Goal: Information Seeking & Learning: Learn about a topic

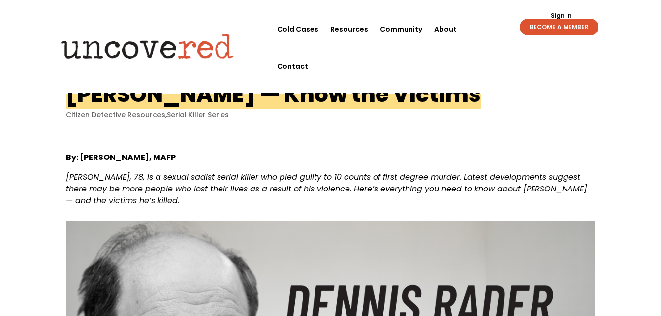
drag, startPoint x: 0, startPoint y: 0, endPoint x: 300, endPoint y: 162, distance: 341.0
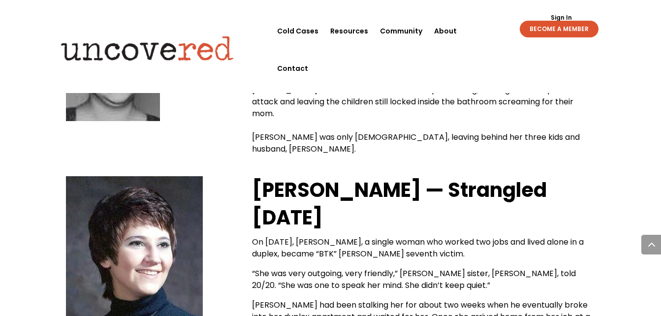
scroll to position [1925, 0]
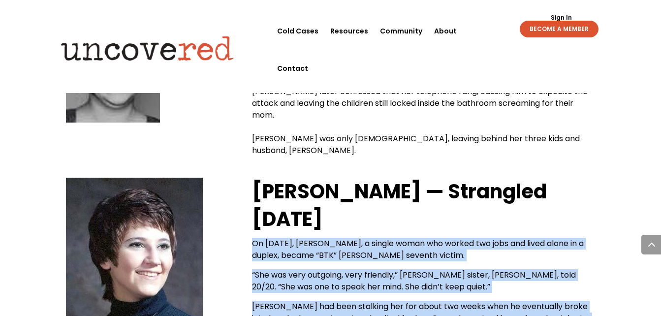
drag, startPoint x: 254, startPoint y: 139, endPoint x: 438, endPoint y: 241, distance: 210.3
click at [438, 241] on div "[PERSON_NAME] — Strangled [DATE] On [DATE], [PERSON_NAME], a single woman who w…" at bounding box center [423, 263] width 343 height 170
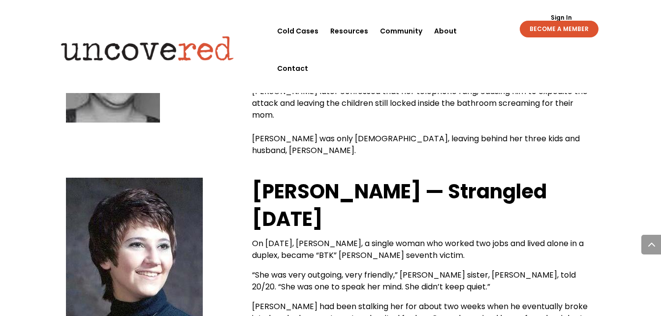
click at [227, 171] on div "[PERSON_NAME] — Strangled [DATE] On [DATE], [PERSON_NAME], a single woman who w…" at bounding box center [330, 275] width 528 height 217
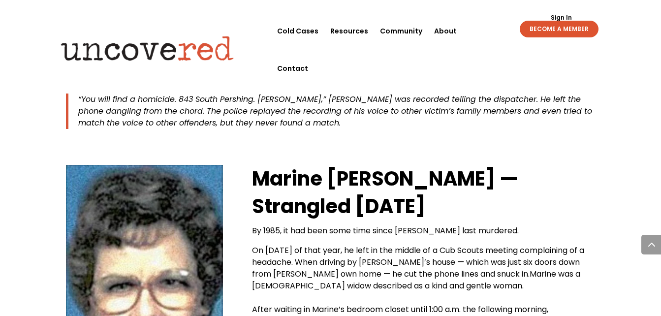
scroll to position [2260, 0]
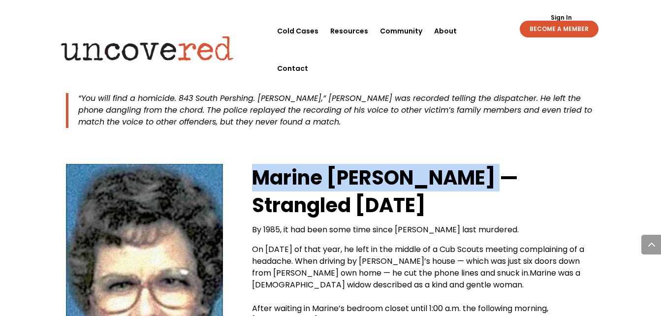
drag, startPoint x: 254, startPoint y: 69, endPoint x: 482, endPoint y: 77, distance: 227.9
click at [482, 164] on strong "Marine [PERSON_NAME] — Strangled [DATE]" at bounding box center [385, 191] width 266 height 55
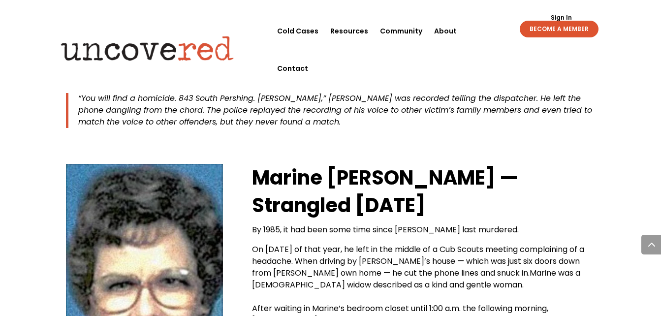
click at [230, 153] on div "[PERSON_NAME] — Strangled [DATE] By 1985, it had been some time since [PERSON_N…" at bounding box center [330, 275] width 528 height 245
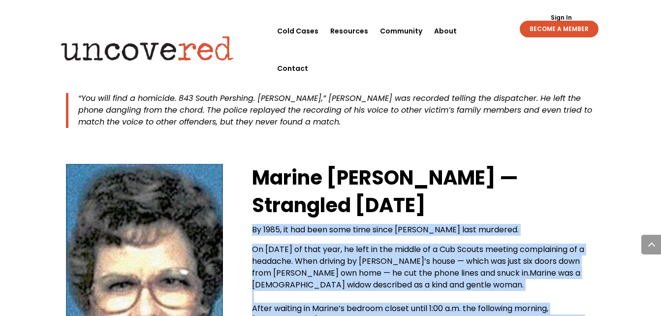
drag, startPoint x: 249, startPoint y: 124, endPoint x: 552, endPoint y: 245, distance: 325.7
click at [552, 245] on div "[PERSON_NAME] — Strangled [DATE] By 1985, it had been some time since [PERSON_N…" at bounding box center [330, 275] width 528 height 245
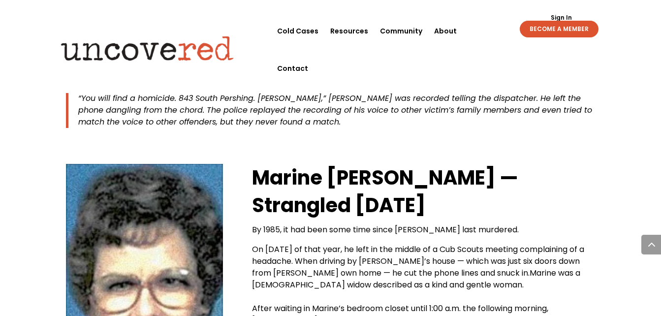
click at [237, 172] on div "[PERSON_NAME] — Strangled [DATE] By 1985, it had been some time since [PERSON_N…" at bounding box center [330, 275] width 528 height 245
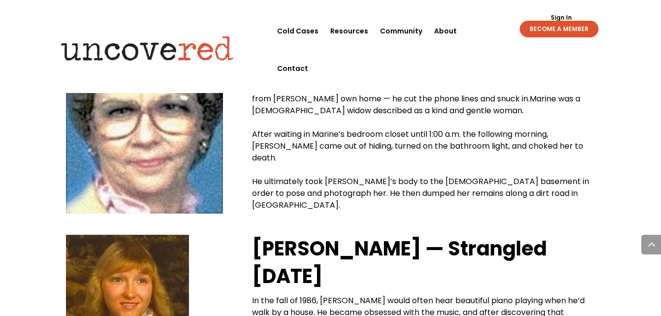
scroll to position [2435, 0]
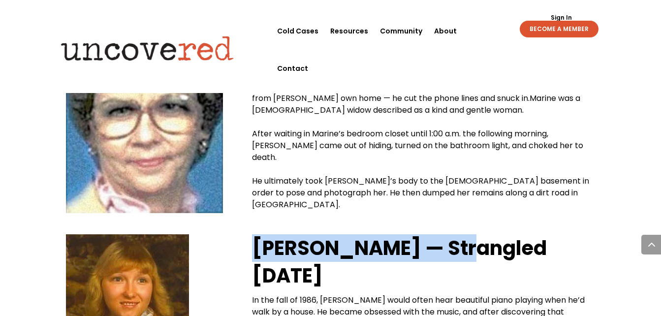
drag, startPoint x: 253, startPoint y: 142, endPoint x: 447, endPoint y: 137, distance: 193.9
click at [447, 234] on strong "[PERSON_NAME] — Strangled [DATE]" at bounding box center [399, 261] width 295 height 55
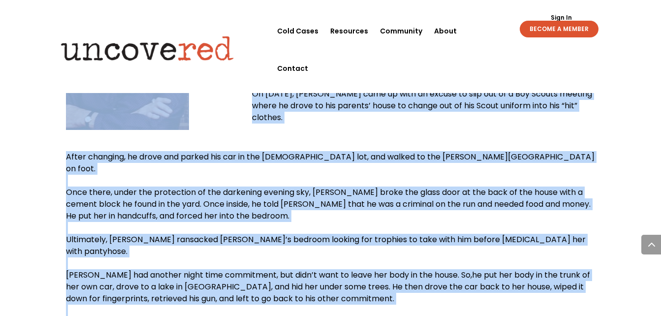
scroll to position [3057, 0]
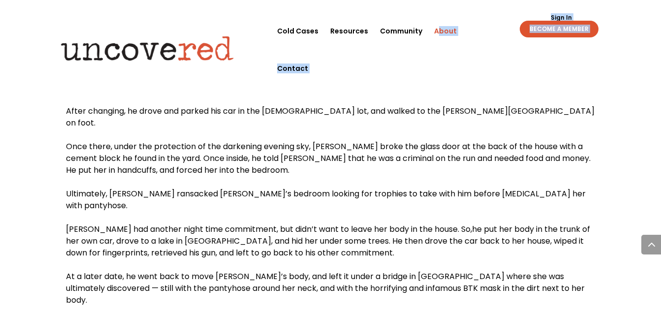
drag, startPoint x: 251, startPoint y: 195, endPoint x: 440, endPoint y: 34, distance: 247.8
drag, startPoint x: 440, startPoint y: 34, endPoint x: 380, endPoint y: 90, distance: 81.4
click at [380, 223] on span "[PERSON_NAME] had another night time commitment, but didn’t want to leave her b…" at bounding box center [269, 228] width 406 height 11
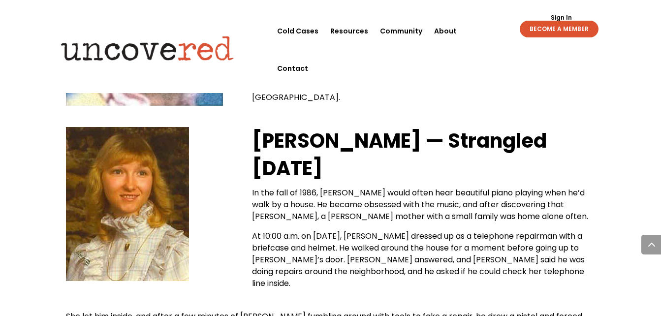
scroll to position [2541, 0]
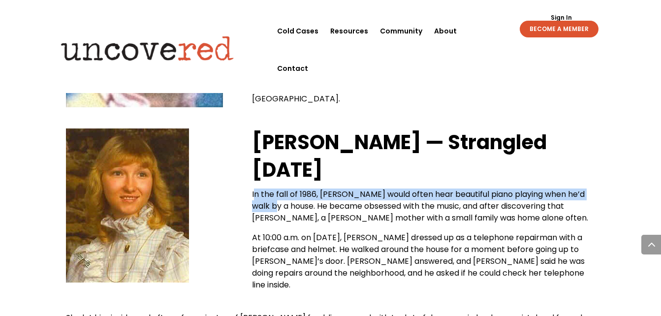
drag, startPoint x: 253, startPoint y: 88, endPoint x: 269, endPoint y: 103, distance: 21.2
click at [269, 188] on span "In the fall of 1986, [PERSON_NAME] would often hear beautiful piano playing whe…" at bounding box center [420, 205] width 336 height 35
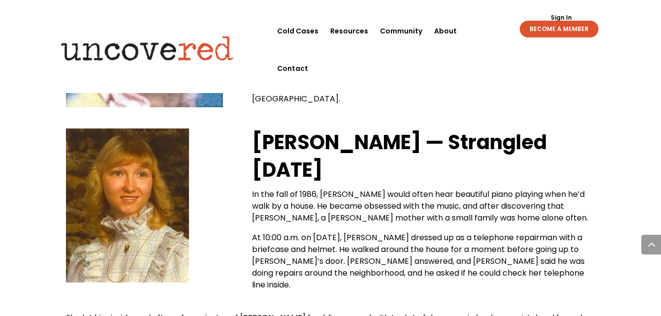
drag, startPoint x: 269, startPoint y: 103, endPoint x: 232, endPoint y: 102, distance: 36.9
click at [232, 118] on div "[PERSON_NAME] — Strangled [DATE] In the fall of 1986, [PERSON_NAME] would often…" at bounding box center [330, 210] width 528 height 184
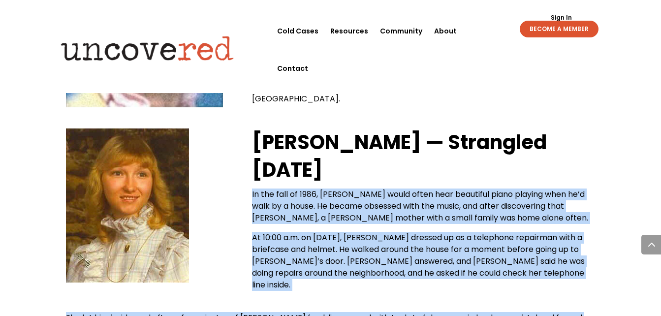
drag, startPoint x: 249, startPoint y: 86, endPoint x: 513, endPoint y: 279, distance: 326.9
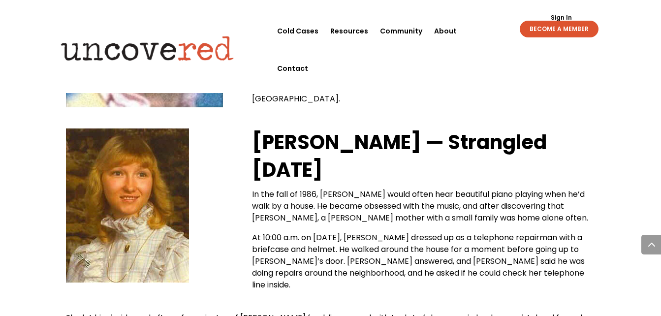
click at [232, 161] on div "[PERSON_NAME] — Strangled [DATE] In the fall of 1986, [PERSON_NAME] would often…" at bounding box center [330, 210] width 528 height 184
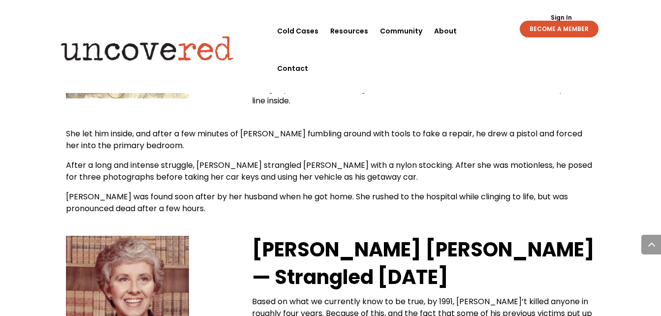
scroll to position [2733, 0]
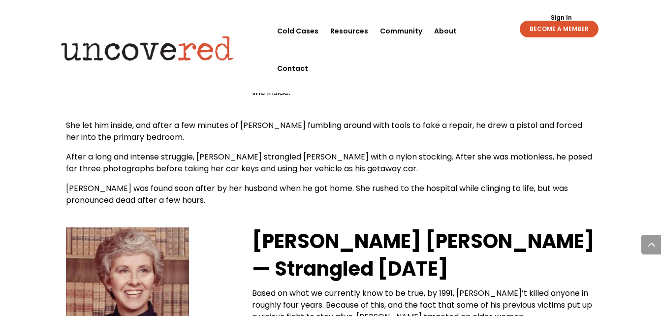
drag, startPoint x: 253, startPoint y: 126, endPoint x: 560, endPoint y: 126, distance: 307.5
click at [560, 227] on b "[PERSON_NAME] [PERSON_NAME]" at bounding box center [423, 241] width 342 height 28
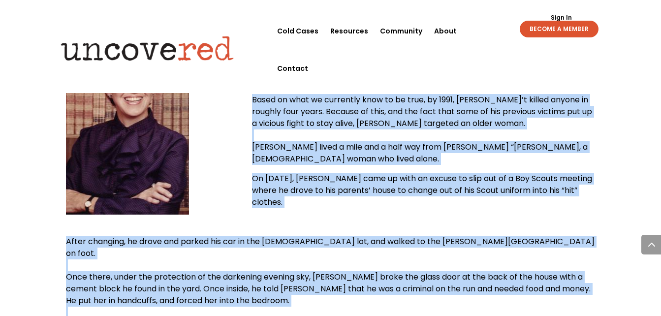
scroll to position [2942, 0]
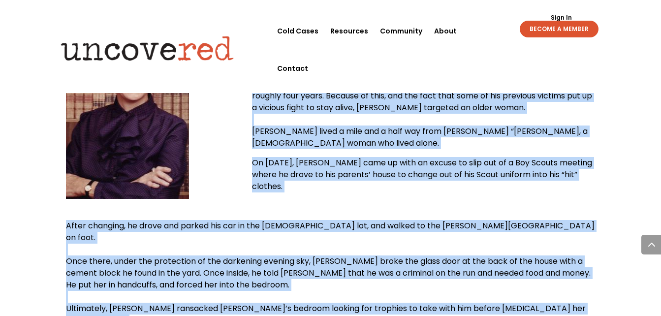
drag, startPoint x: 250, startPoint y: 118, endPoint x: 494, endPoint y: 285, distance: 295.4
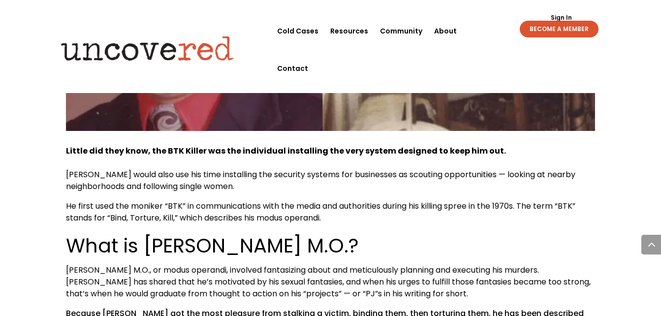
scroll to position [5779, 0]
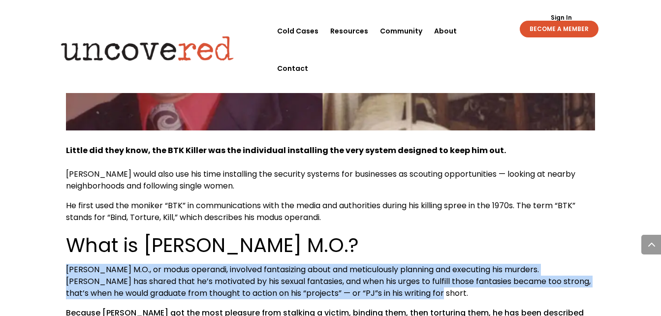
drag, startPoint x: 64, startPoint y: 91, endPoint x: 426, endPoint y: 126, distance: 363.4
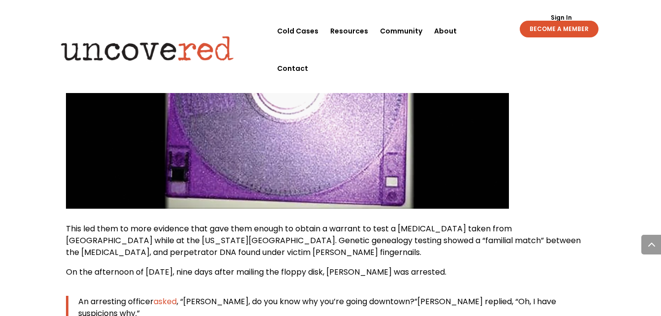
scroll to position [7505, 0]
